Goal: Check status: Check status

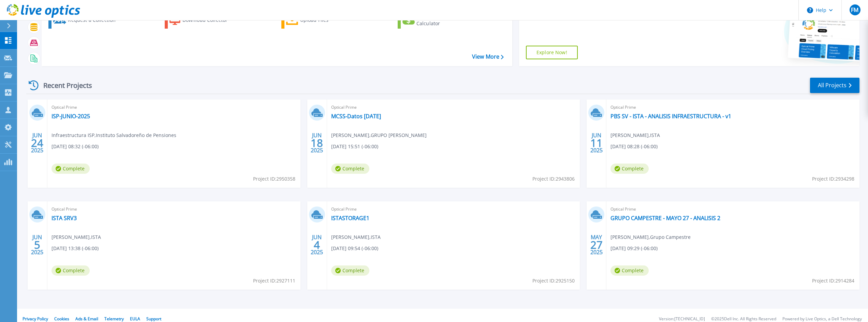
scroll to position [56, 0]
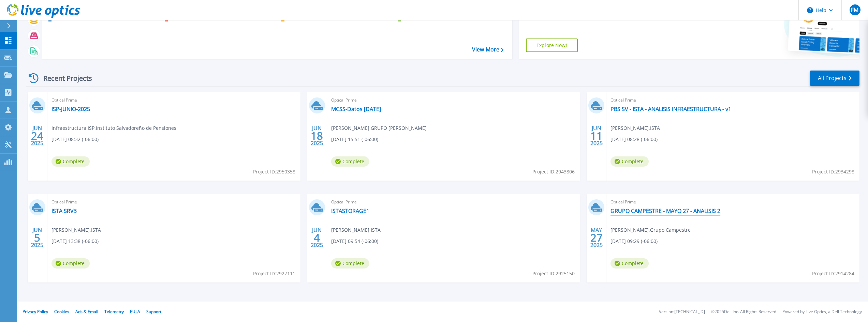
click at [653, 212] on link "GRUPO CAMPESTRE - MAYO 27 - ANALISIS 2" at bounding box center [666, 211] width 110 height 7
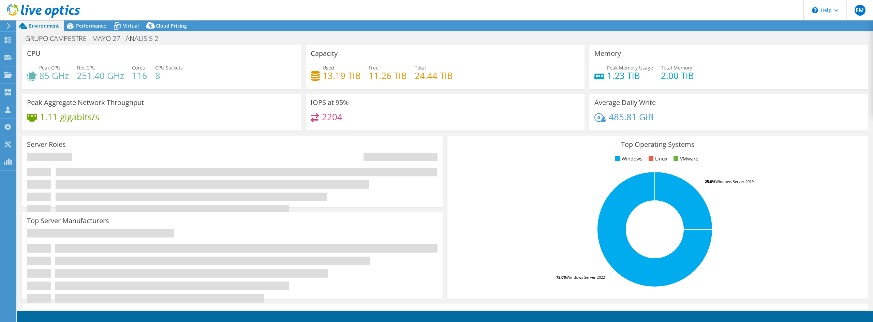
select select "USEast"
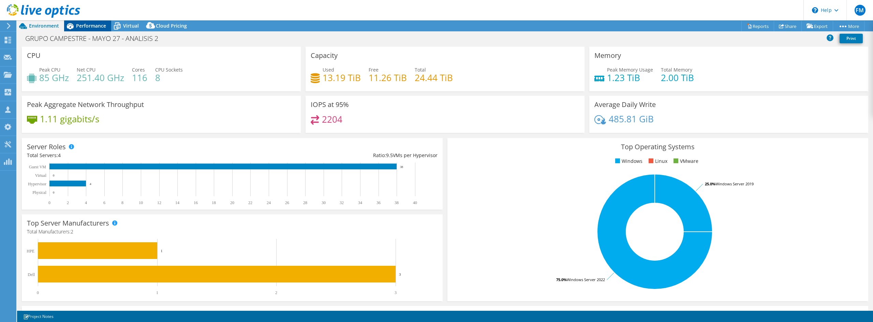
click at [93, 25] on span "Performance" at bounding box center [91, 26] width 30 height 6
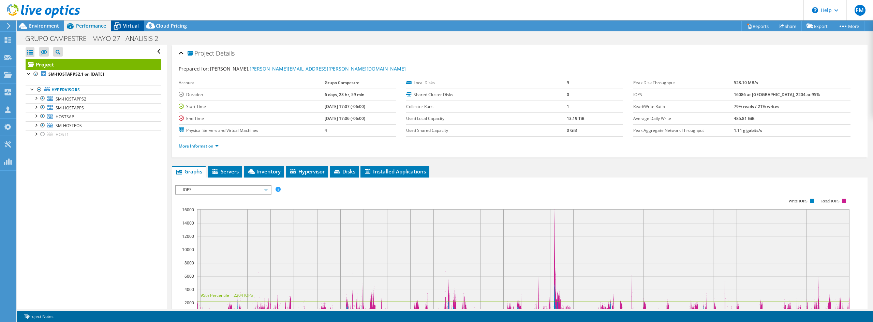
click at [127, 25] on span "Virtual" at bounding box center [131, 26] width 16 height 6
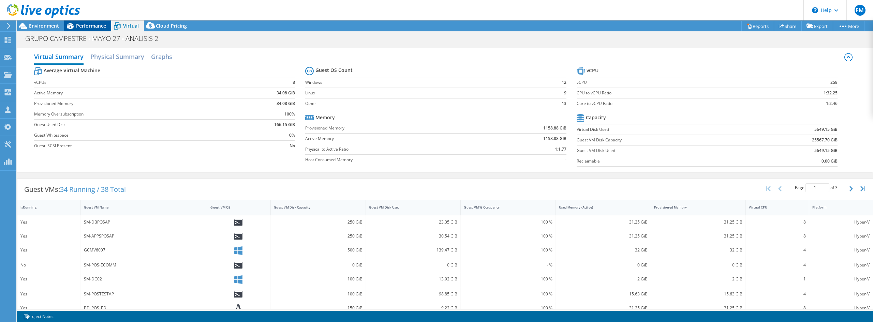
click at [83, 27] on span "Performance" at bounding box center [91, 26] width 30 height 6
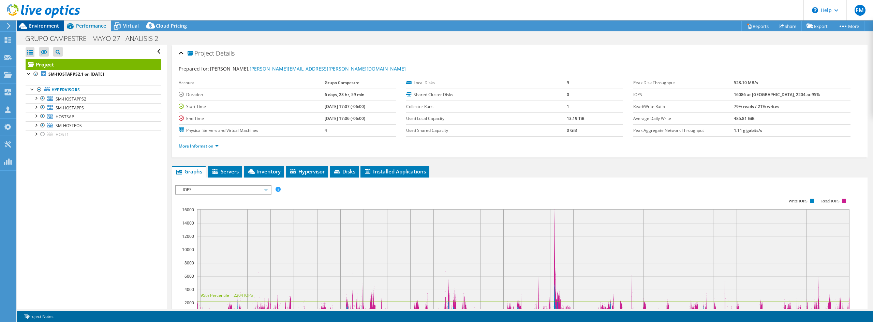
click at [51, 27] on span "Environment" at bounding box center [44, 26] width 30 height 6
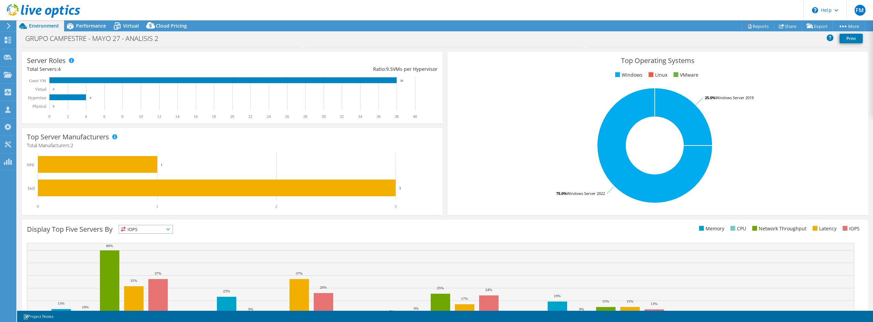
scroll to position [133, 0]
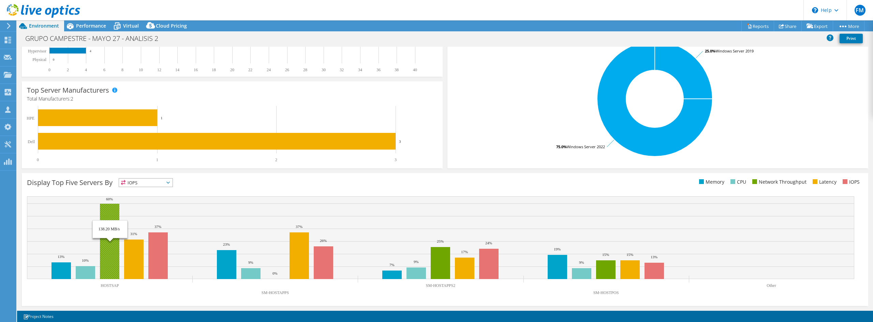
click at [112, 273] on rect at bounding box center [109, 241] width 19 height 75
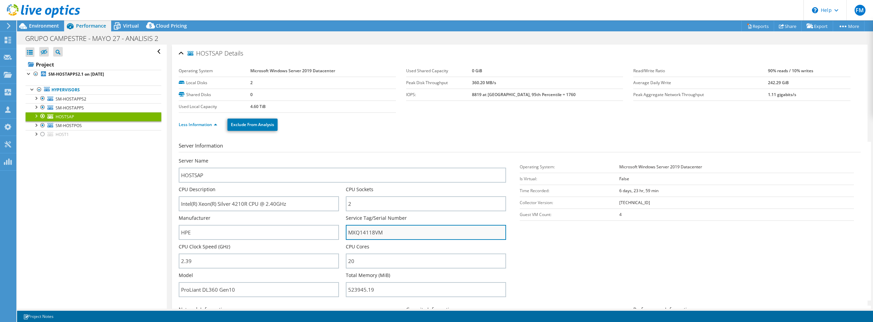
click at [367, 233] on input "MXQ14118VM" at bounding box center [426, 232] width 160 height 15
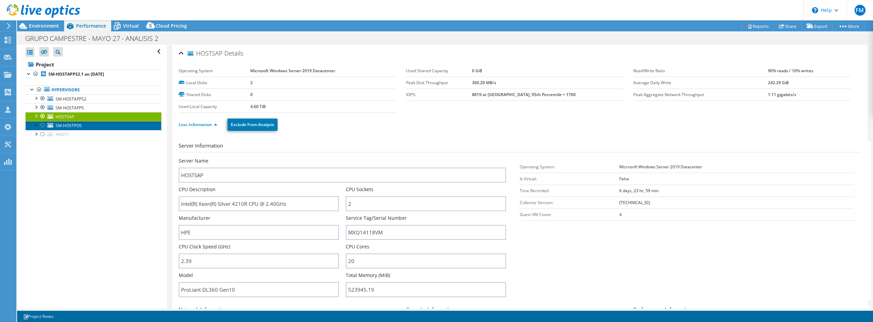
click at [82, 125] on link "SM-HOSTPOS" at bounding box center [94, 125] width 136 height 9
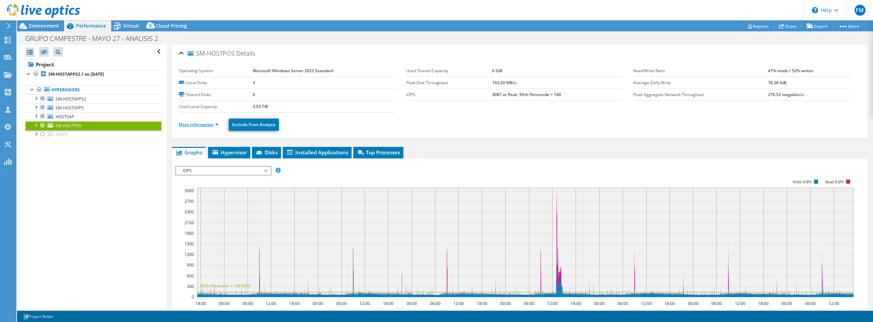
click at [206, 124] on link "More Information" at bounding box center [199, 125] width 40 height 6
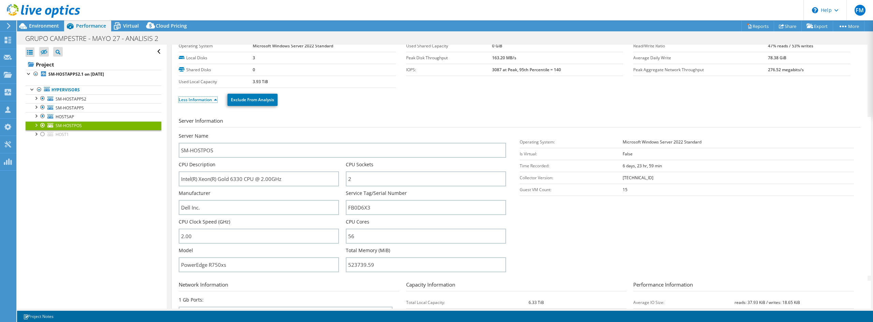
scroll to position [34, 0]
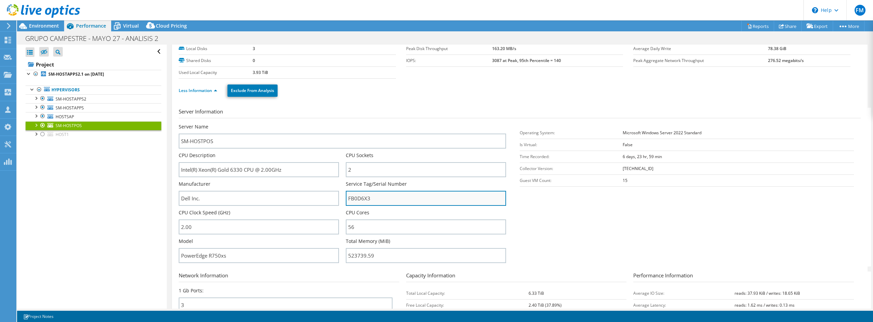
click at [361, 198] on input "FB0D6X3" at bounding box center [426, 198] width 160 height 15
click at [361, 197] on input "FB0D6X3" at bounding box center [426, 198] width 160 height 15
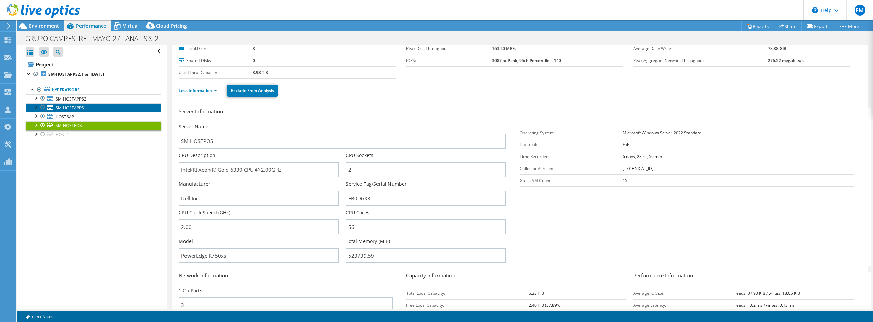
click at [90, 110] on link "SM-HOSTAPPS" at bounding box center [94, 107] width 136 height 9
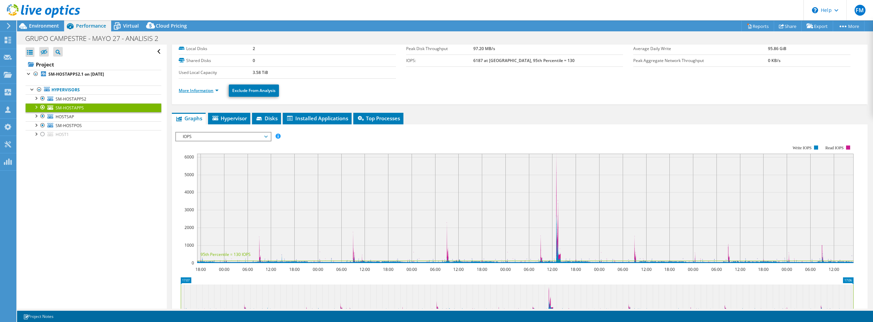
click at [209, 91] on link "More Information" at bounding box center [199, 91] width 40 height 6
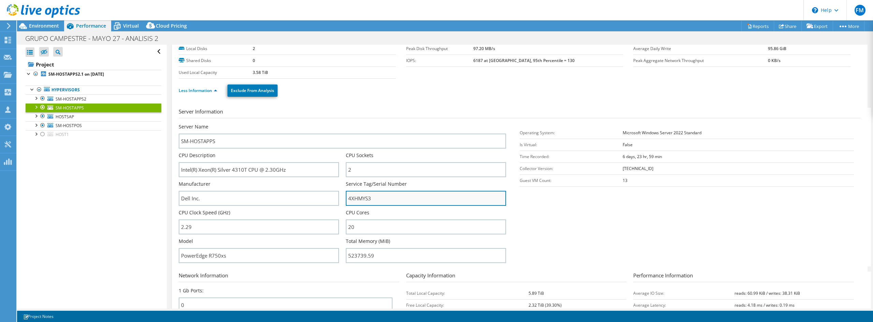
click at [366, 199] on input "4XHMYS3" at bounding box center [426, 198] width 160 height 15
click at [366, 198] on input "4XHMYS3" at bounding box center [426, 198] width 160 height 15
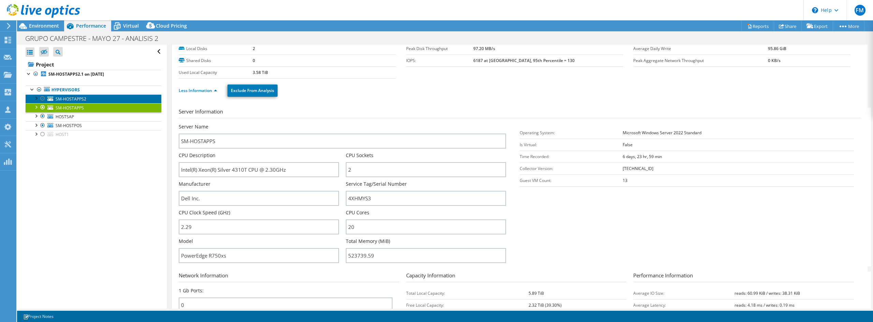
click at [84, 99] on span "SM-HOSTAPPS2" at bounding box center [71, 99] width 31 height 6
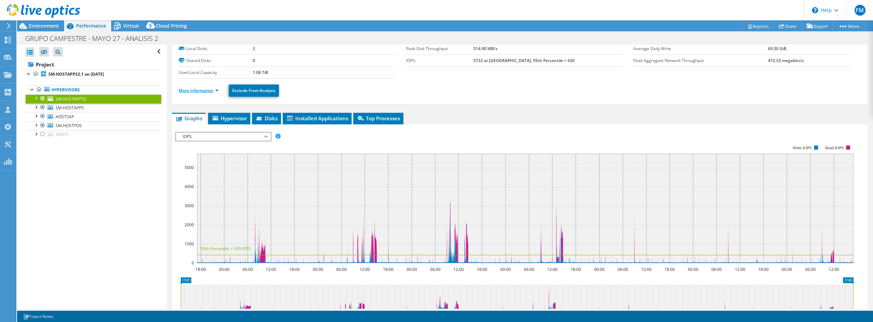
click at [216, 91] on link "More Information" at bounding box center [199, 91] width 40 height 6
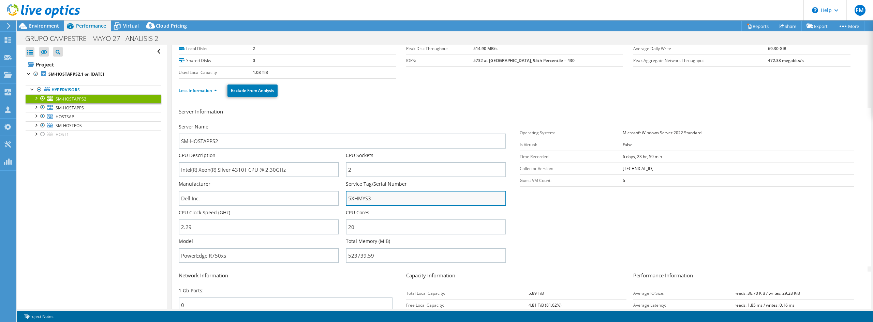
click at [360, 198] on input "5XHMYS3" at bounding box center [426, 198] width 160 height 15
